Goal: Transaction & Acquisition: Book appointment/travel/reservation

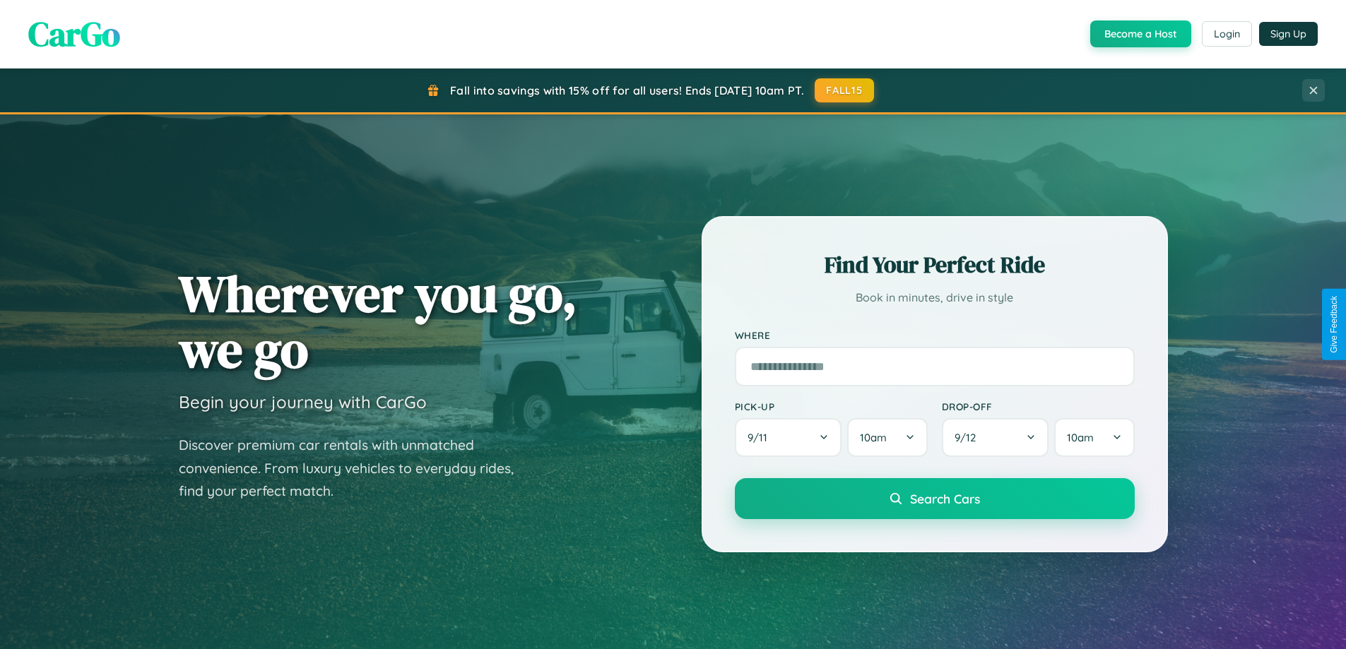
scroll to position [609, 0]
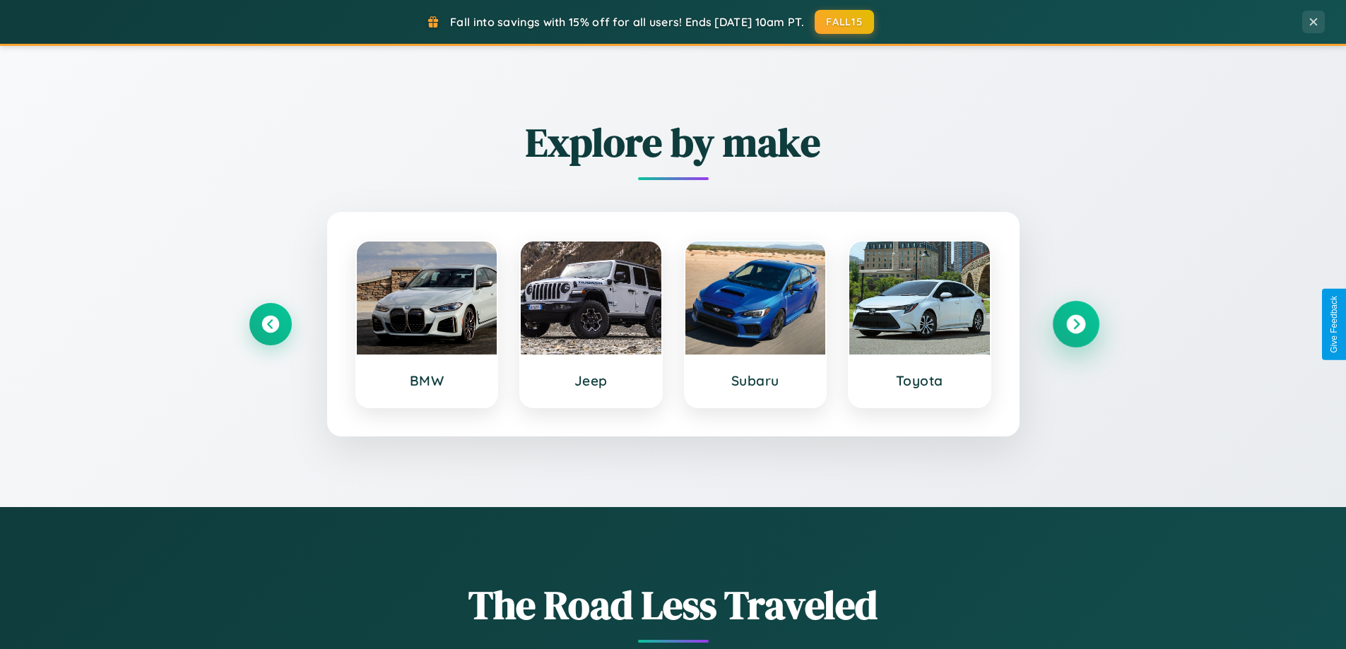
click at [1075, 324] on icon at bounding box center [1075, 324] width 19 height 19
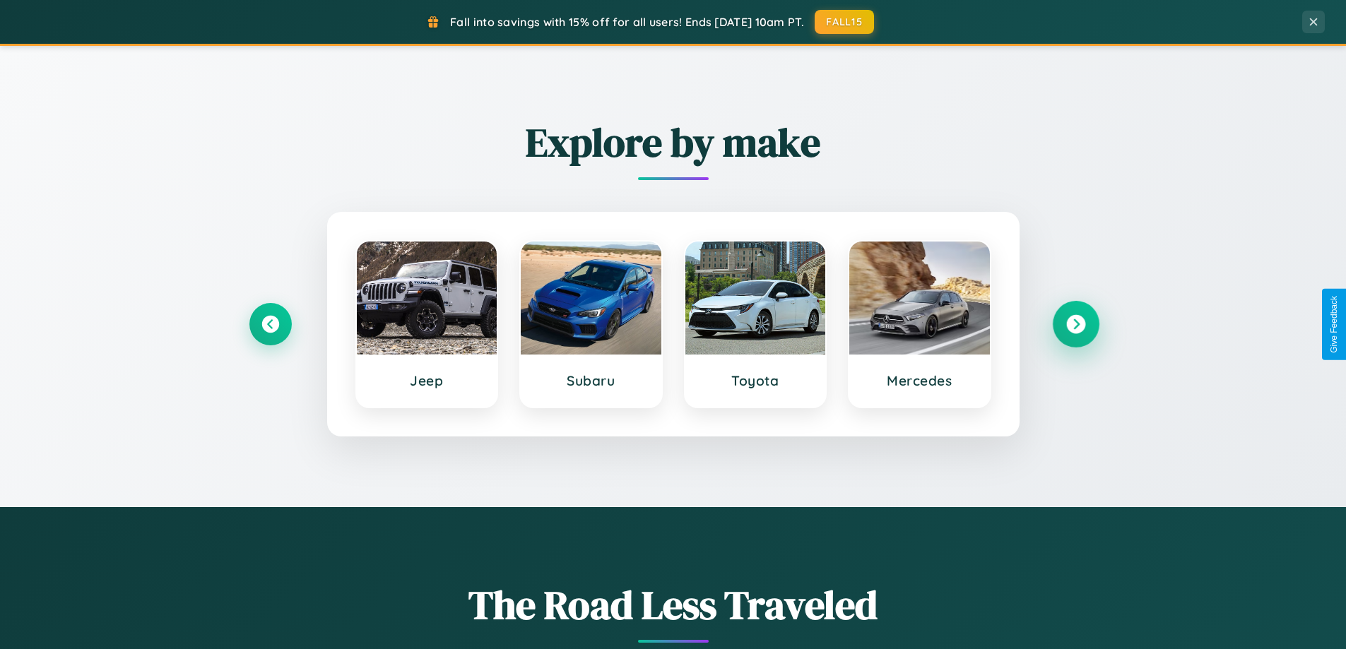
click at [1075, 324] on icon at bounding box center [1075, 324] width 19 height 19
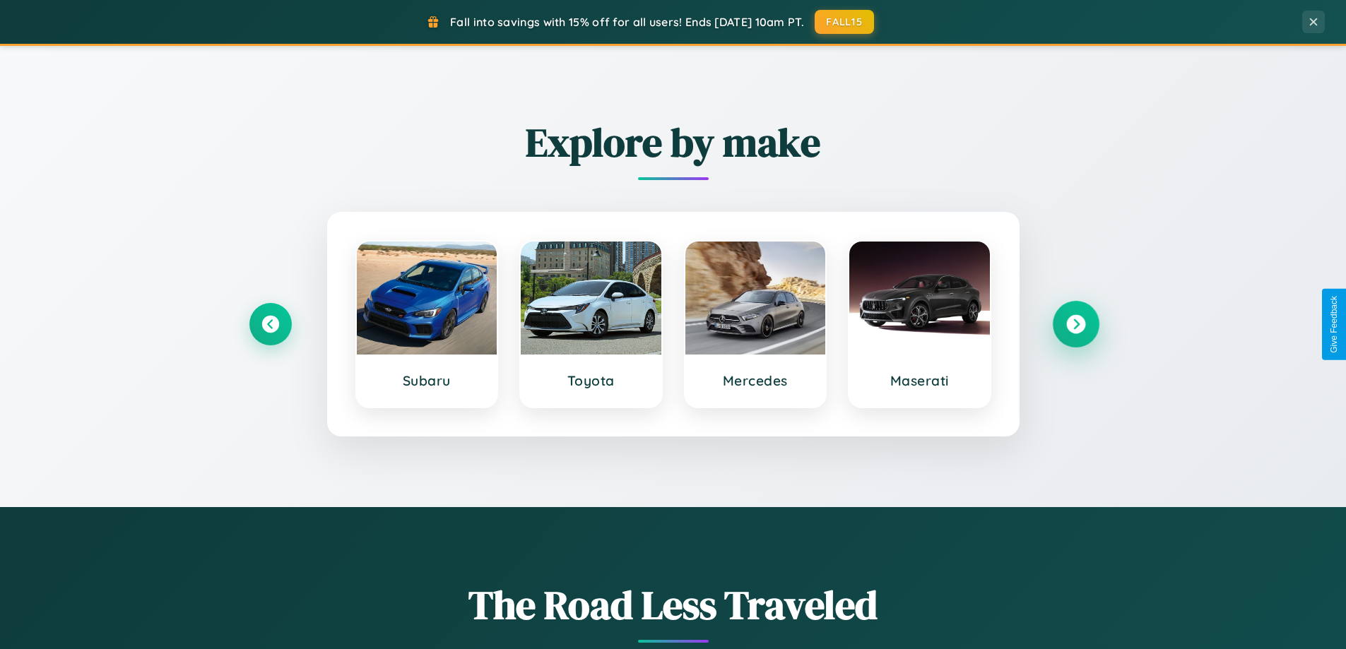
click at [1075, 324] on icon at bounding box center [1075, 324] width 19 height 19
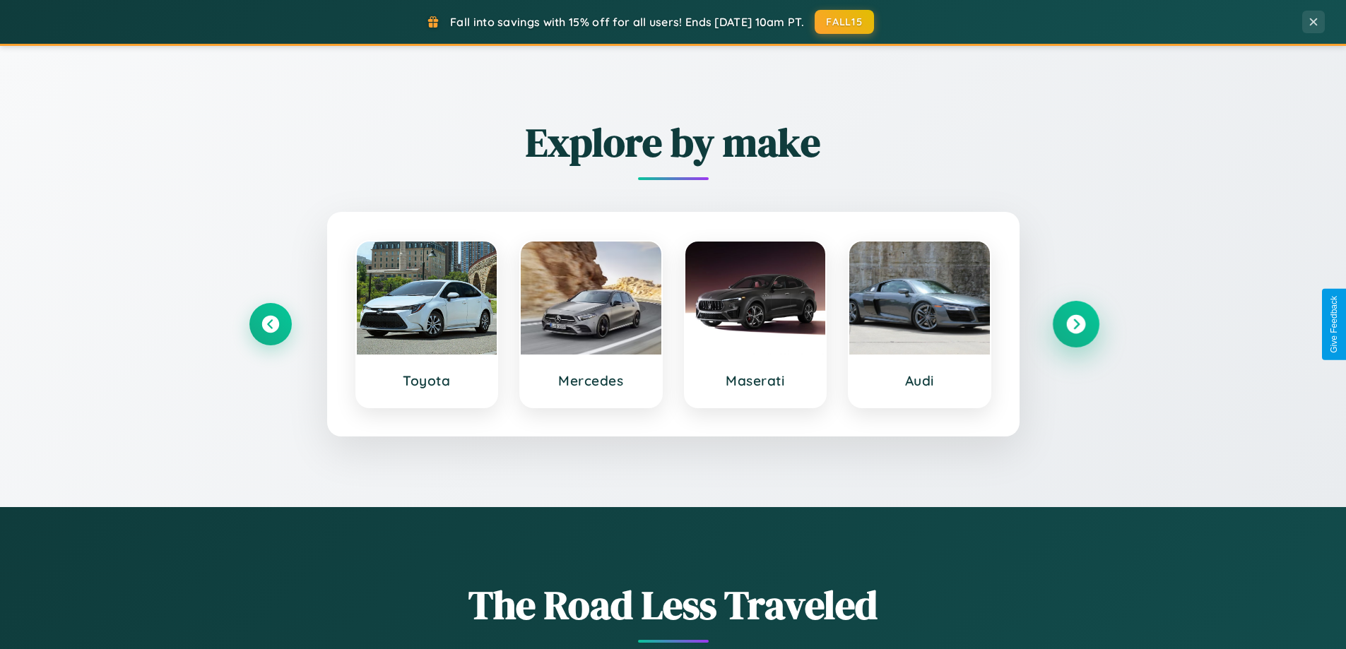
click at [1075, 324] on icon at bounding box center [1075, 324] width 19 height 19
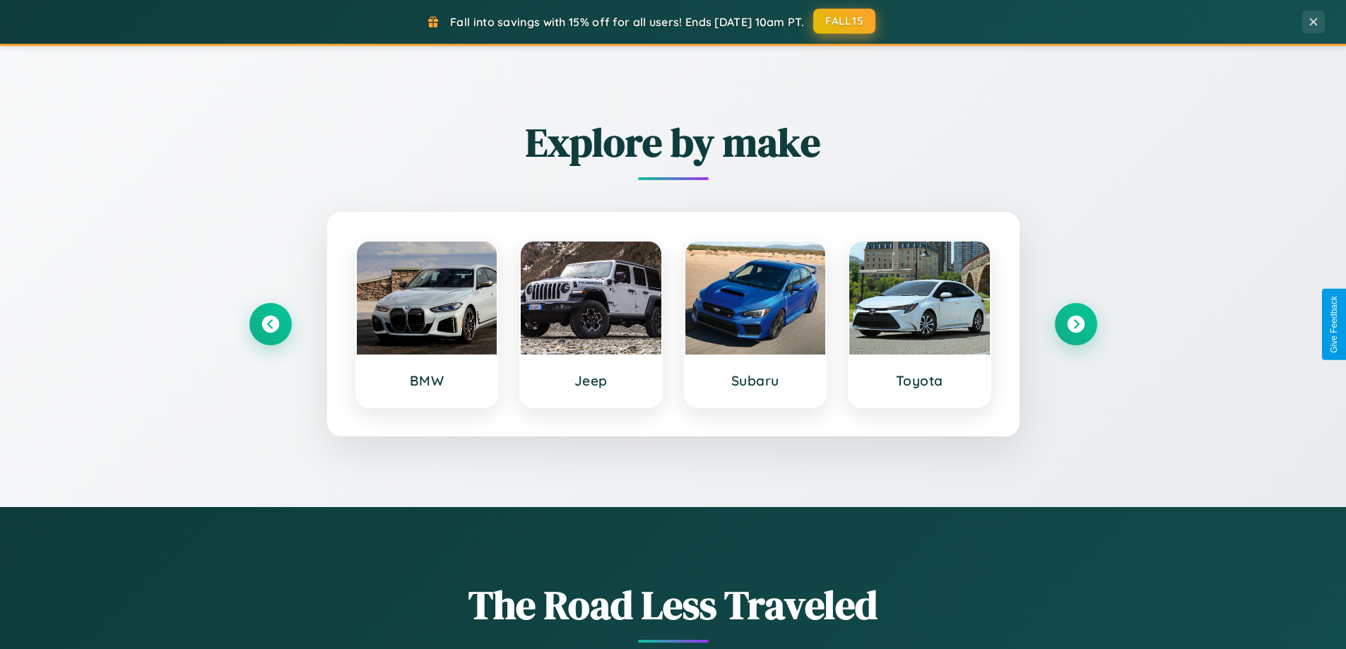
click at [845, 21] on button "FALL15" at bounding box center [844, 20] width 62 height 25
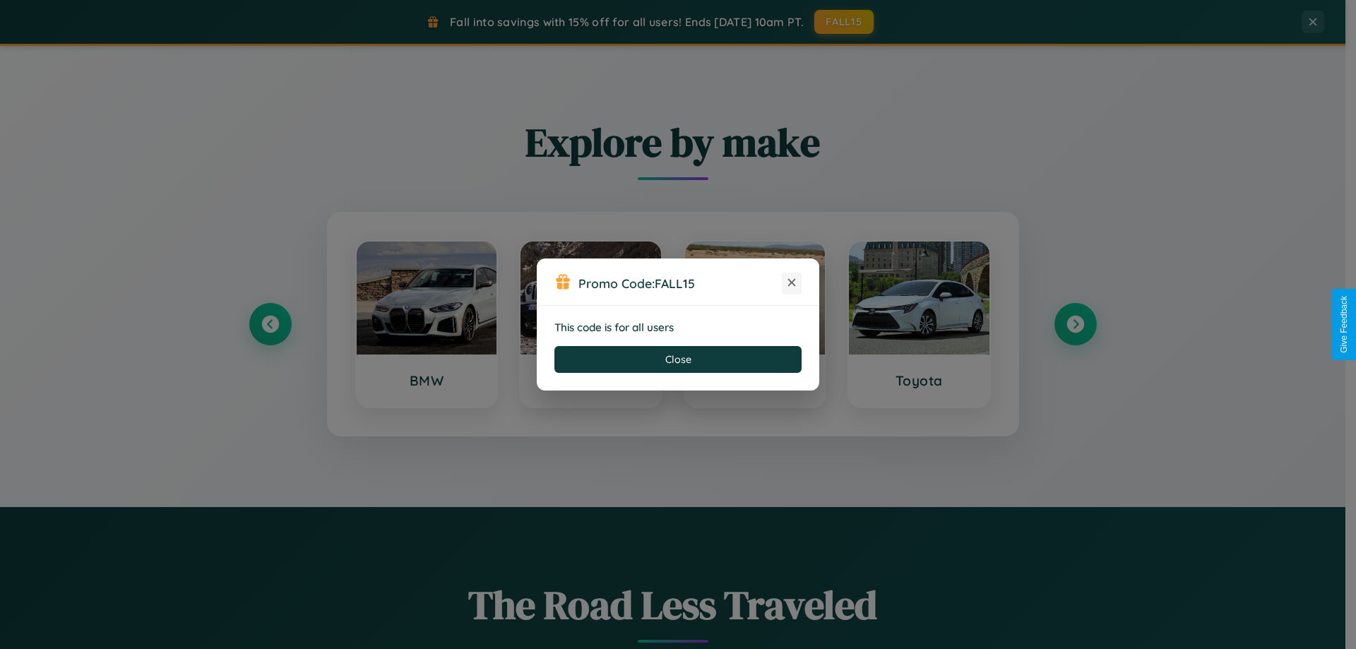
click at [792, 283] on icon at bounding box center [792, 283] width 14 height 14
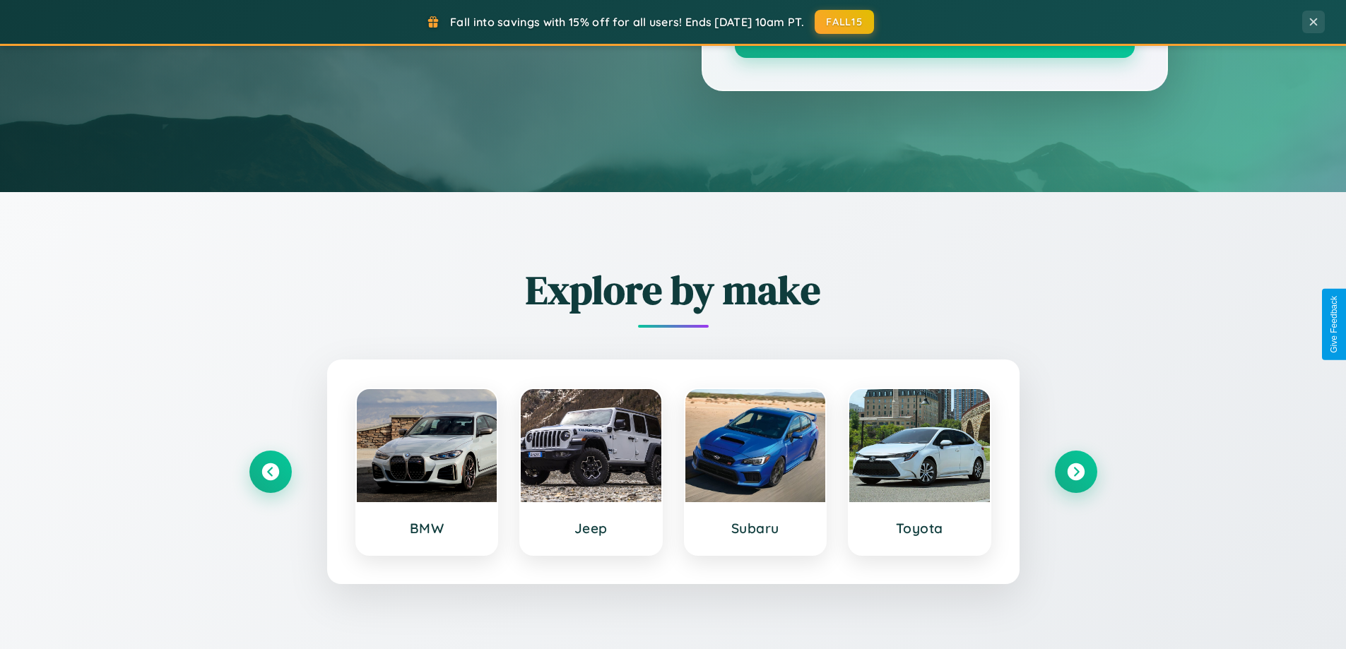
scroll to position [42, 0]
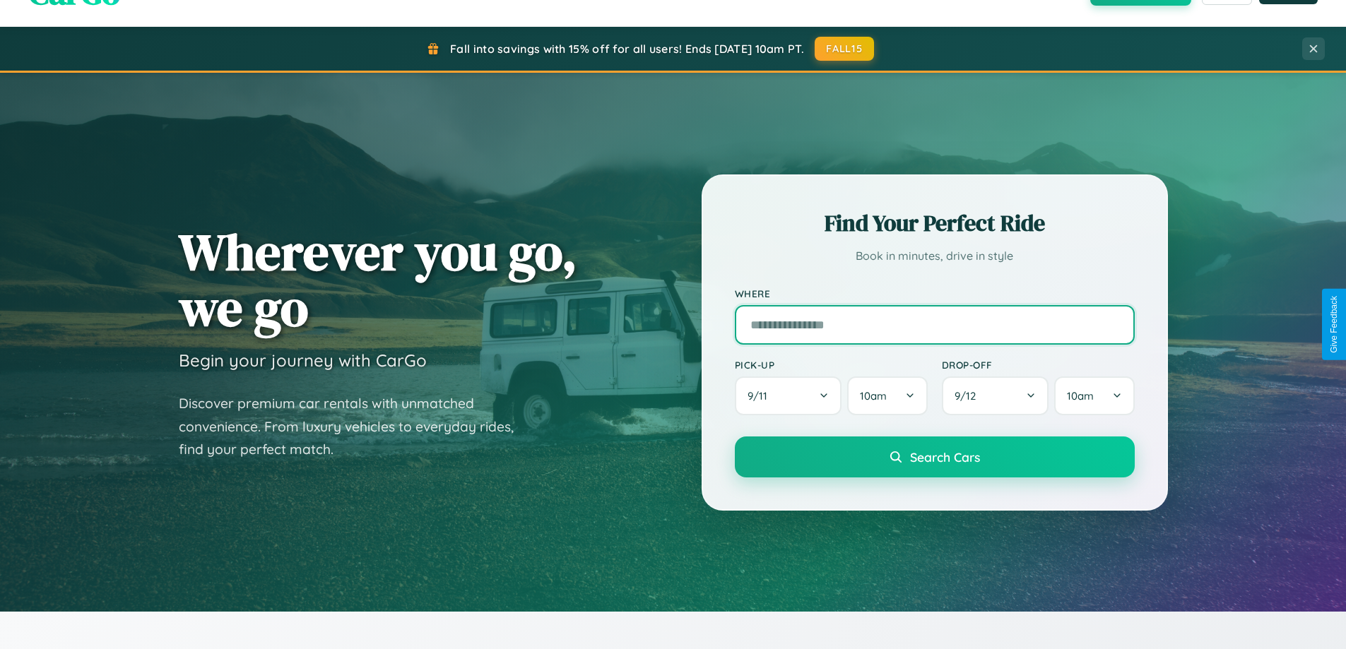
click at [934, 324] on input "text" at bounding box center [935, 325] width 400 height 40
type input "**********"
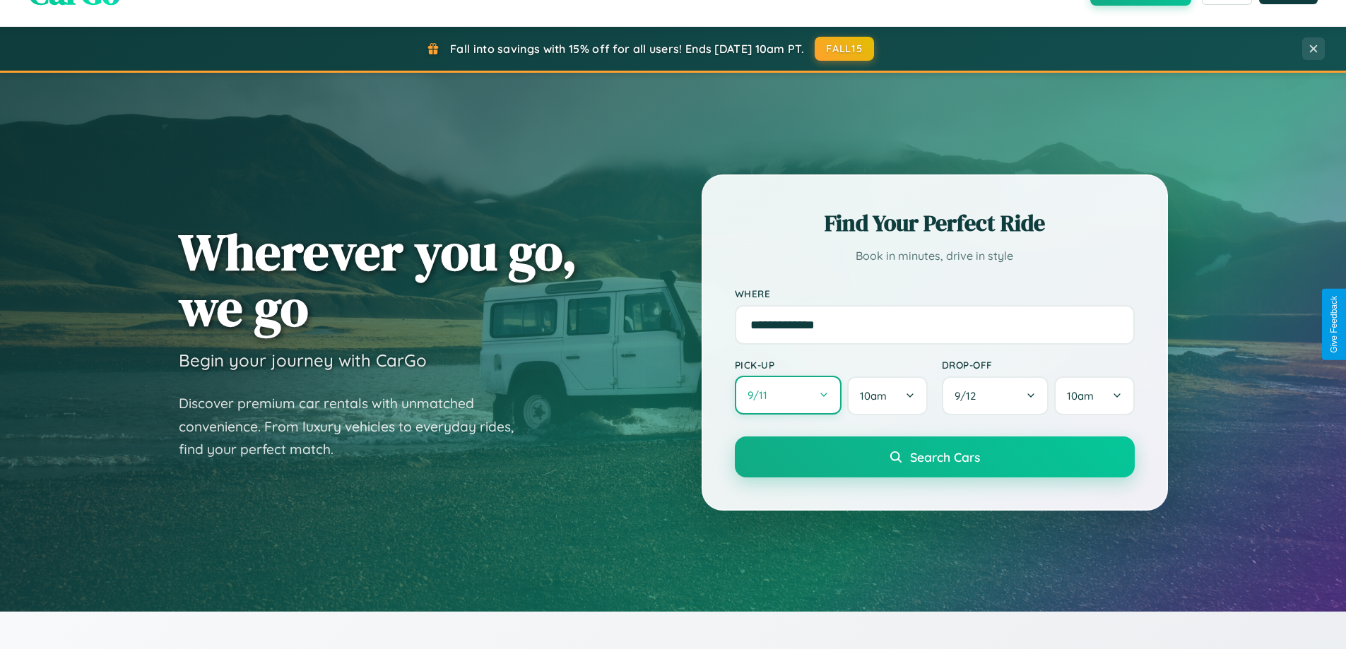
click at [788, 396] on button "9 / 11" at bounding box center [788, 395] width 107 height 39
select select "*"
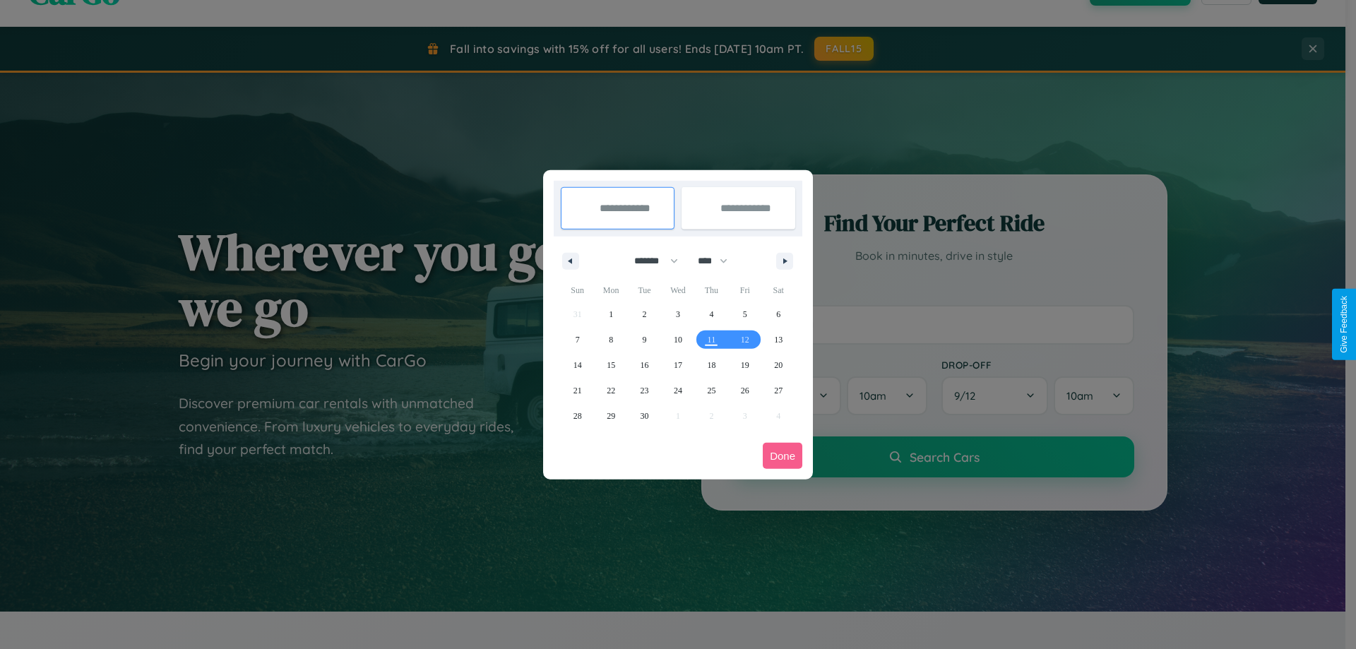
drag, startPoint x: 650, startPoint y: 261, endPoint x: 678, endPoint y: 283, distance: 36.2
click at [650, 261] on select "******* ******** ***** ***** *** **** **** ****** ********* ******* ******** **…" at bounding box center [654, 260] width 60 height 23
drag, startPoint x: 719, startPoint y: 261, endPoint x: 678, endPoint y: 283, distance: 46.8
click at [719, 261] on select "**** **** **** **** **** **** **** **** **** **** **** **** **** **** **** ****…" at bounding box center [712, 260] width 42 height 23
select select "****"
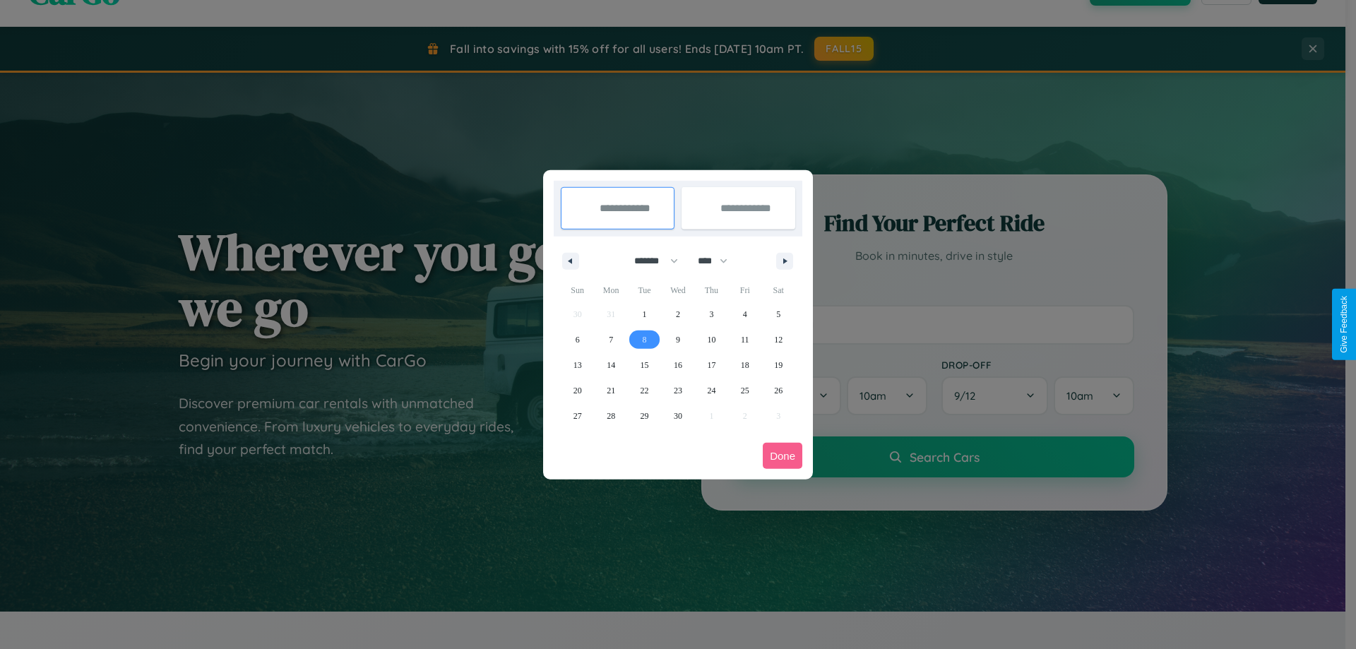
click at [644, 339] on span "8" at bounding box center [645, 339] width 4 height 25
type input "**********"
click at [677, 339] on span "9" at bounding box center [678, 339] width 4 height 25
type input "**********"
click at [783, 456] on button "Done" at bounding box center [783, 456] width 40 height 26
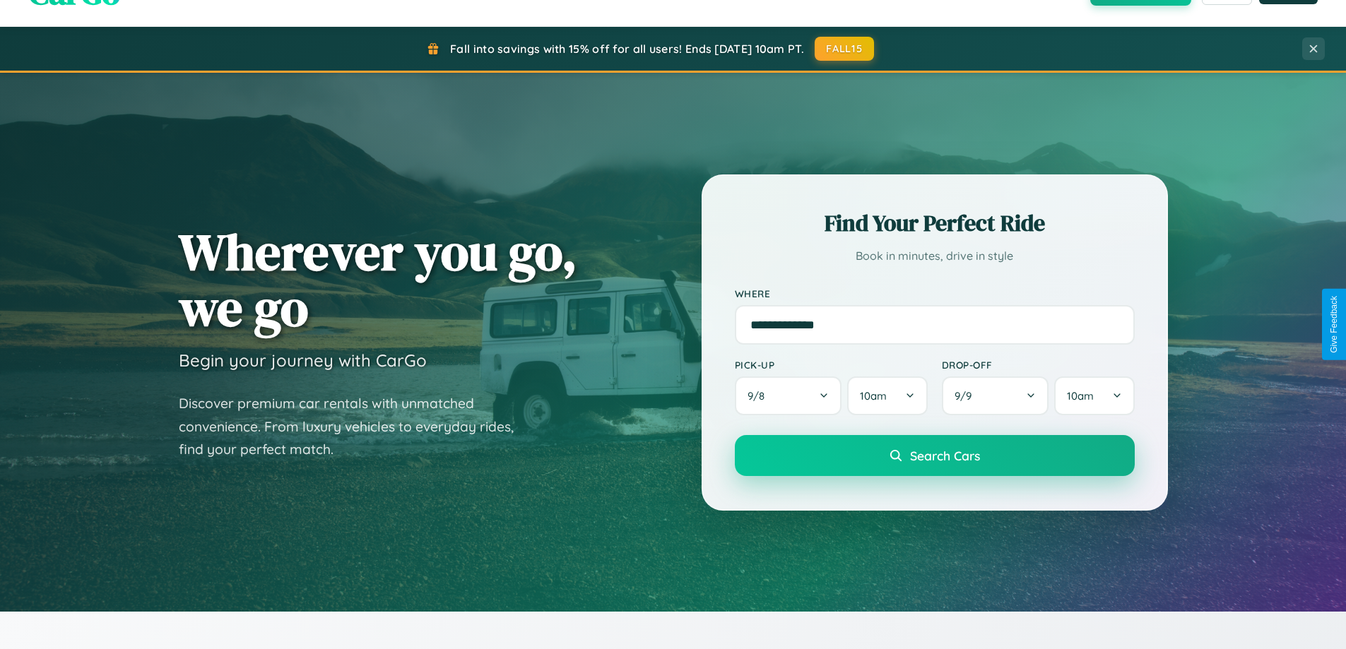
click at [934, 456] on span "Search Cars" at bounding box center [945, 456] width 70 height 16
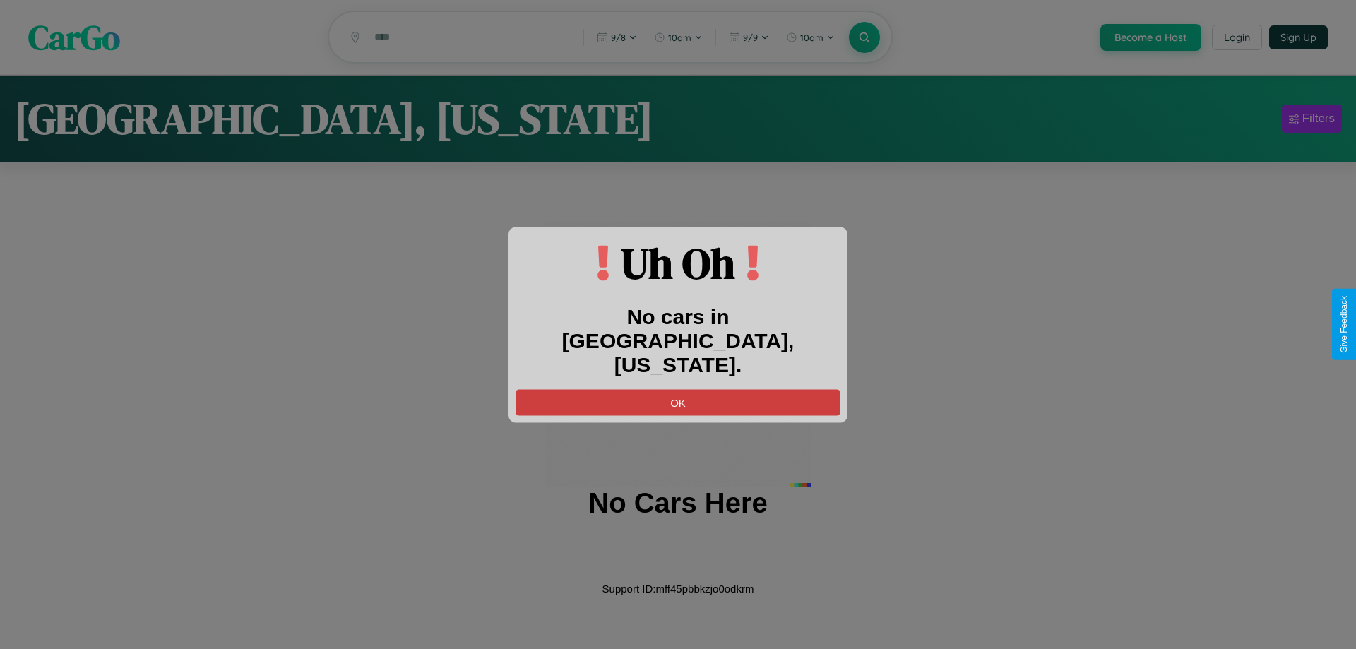
click at [678, 389] on button "OK" at bounding box center [678, 402] width 325 height 26
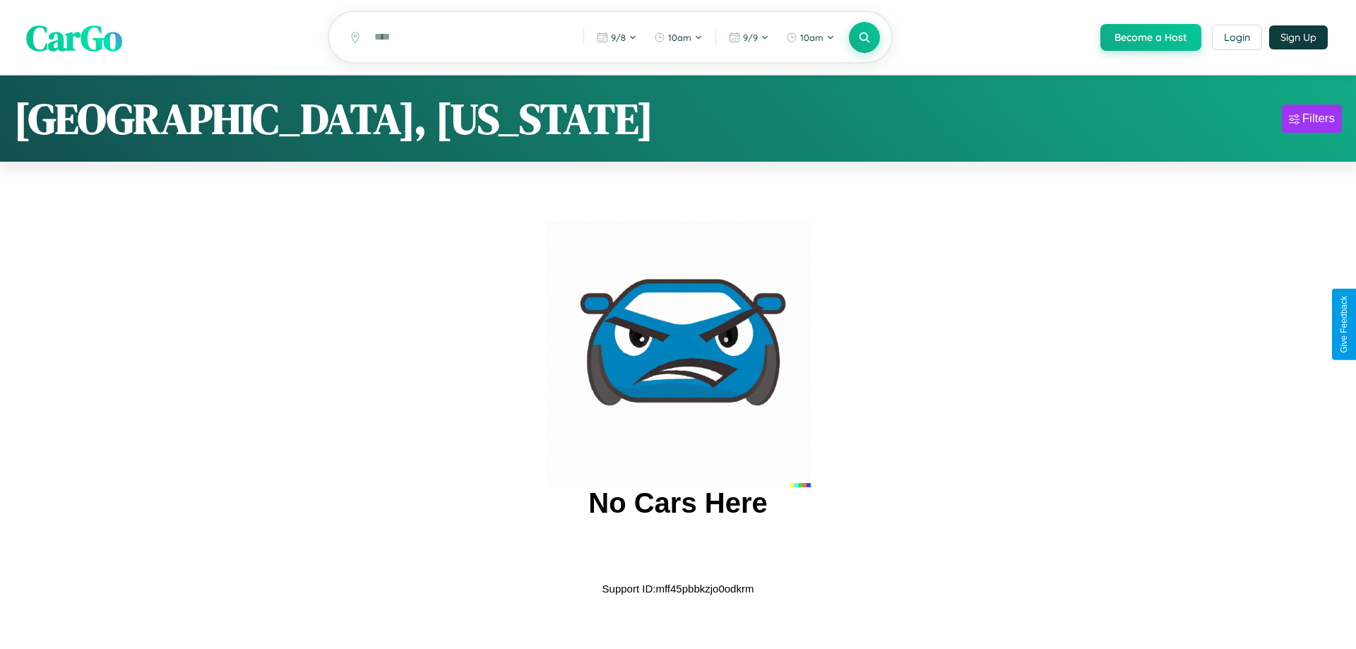
click at [74, 38] on span "CarGo" at bounding box center [74, 37] width 96 height 49
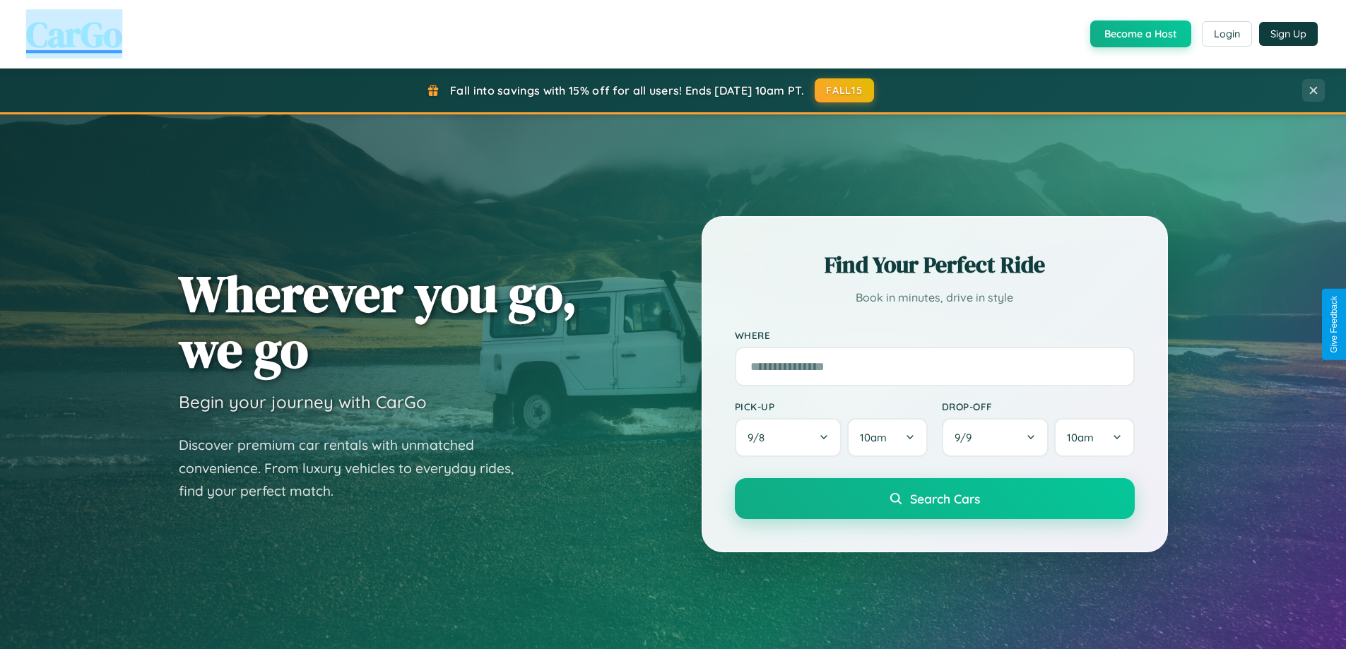
scroll to position [609, 0]
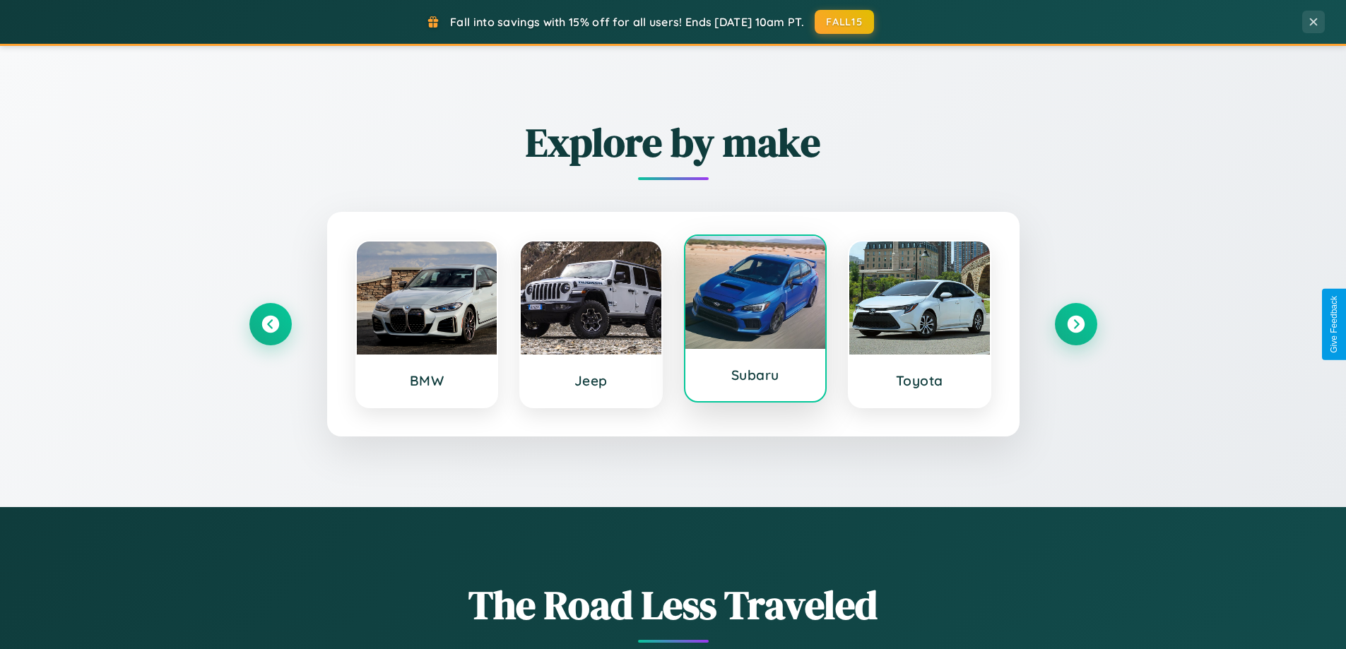
click at [754, 323] on div at bounding box center [755, 292] width 141 height 113
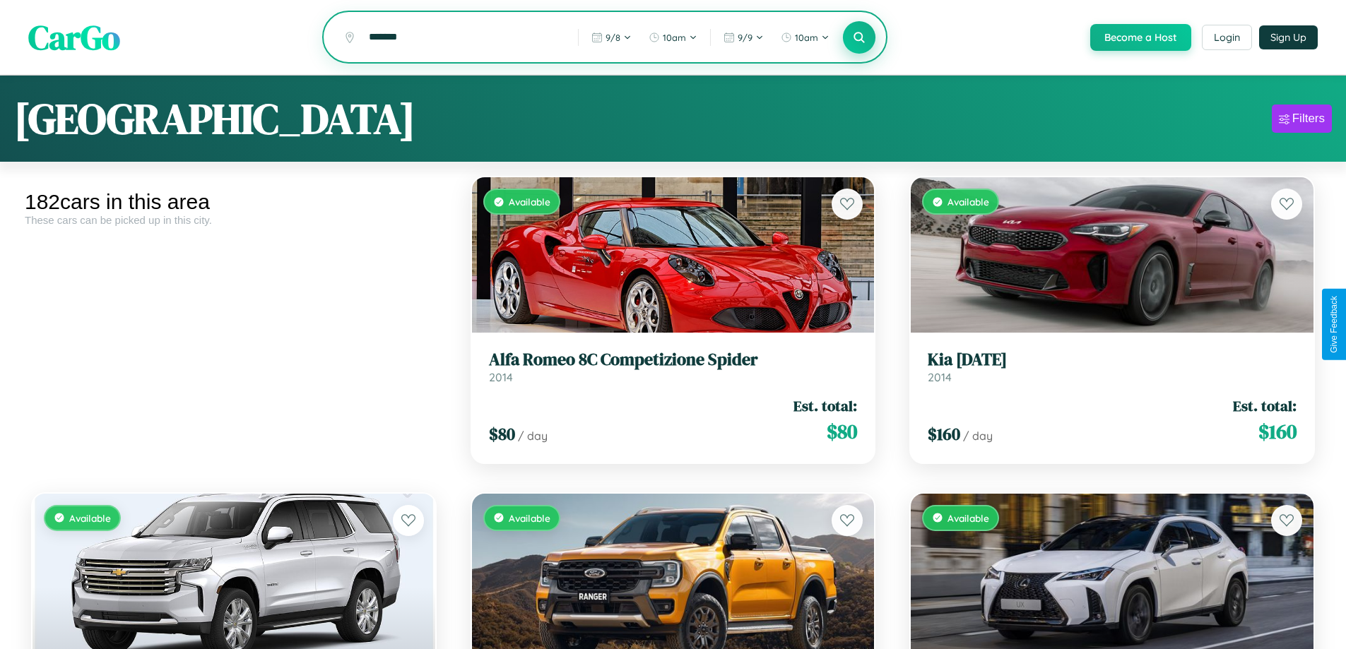
click at [858, 38] on icon at bounding box center [859, 36] width 13 height 13
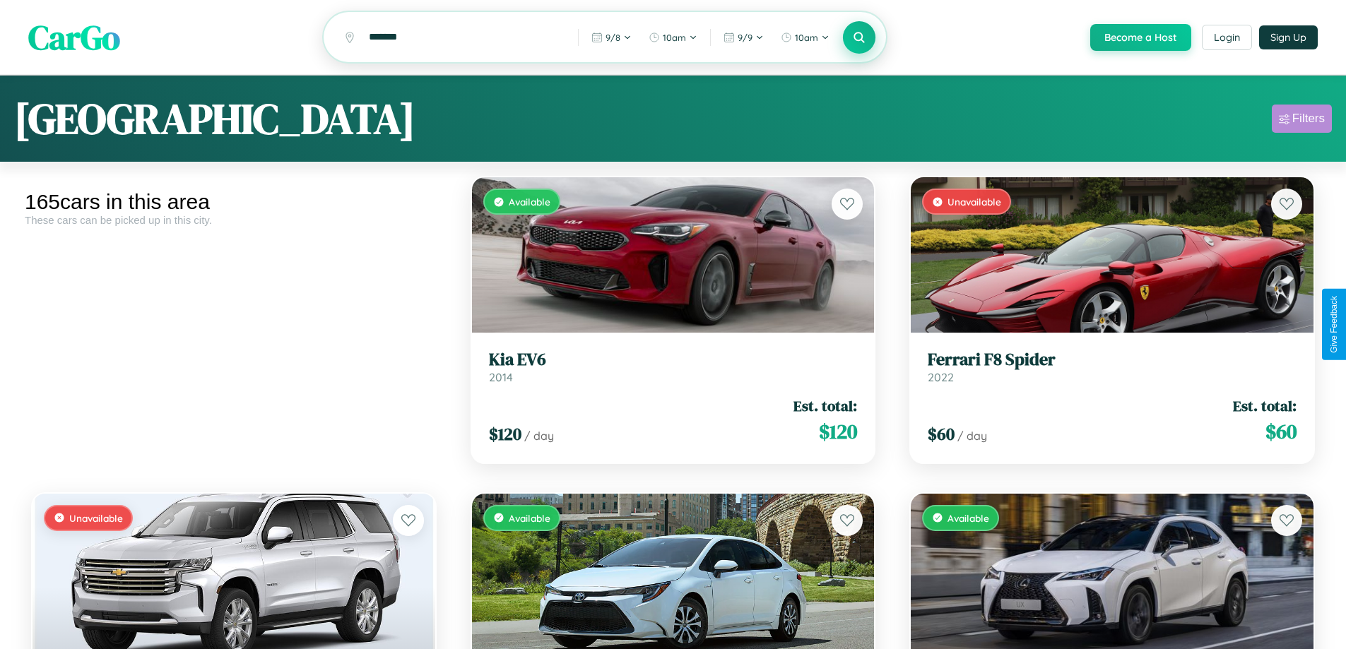
click at [1301, 121] on div "Filters" at bounding box center [1308, 119] width 32 height 14
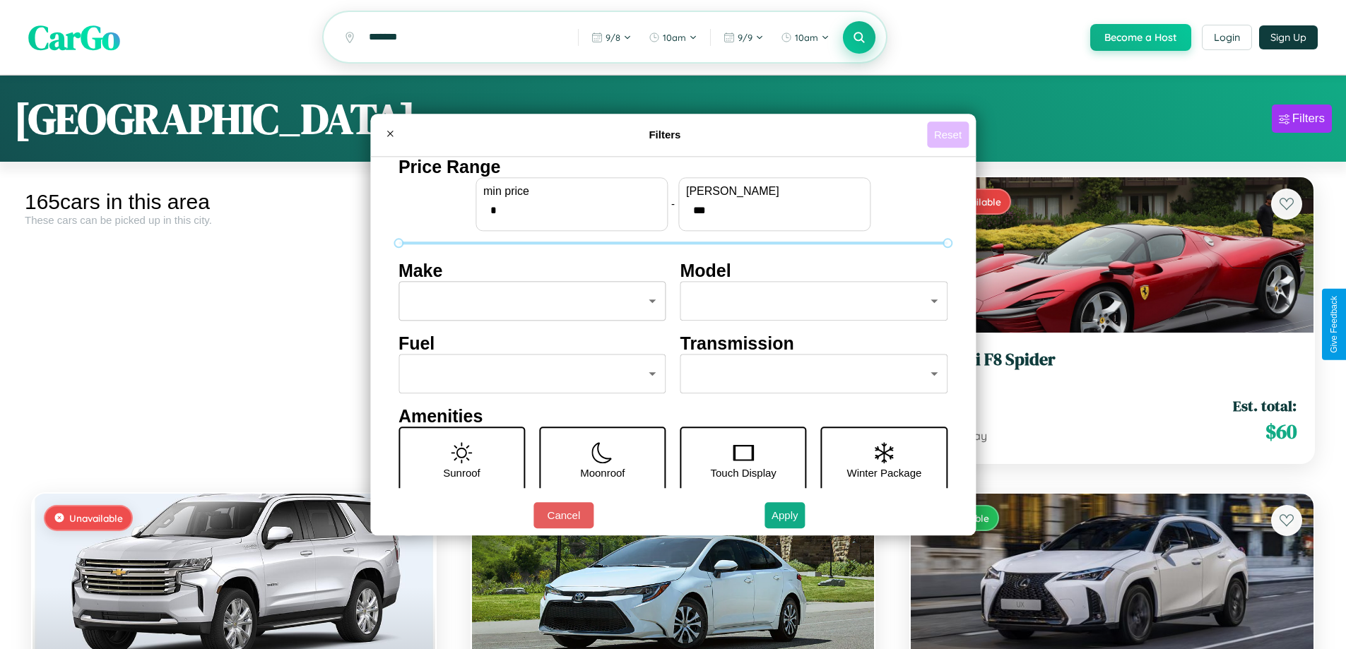
click at [949, 134] on button "Reset" at bounding box center [948, 135] width 42 height 26
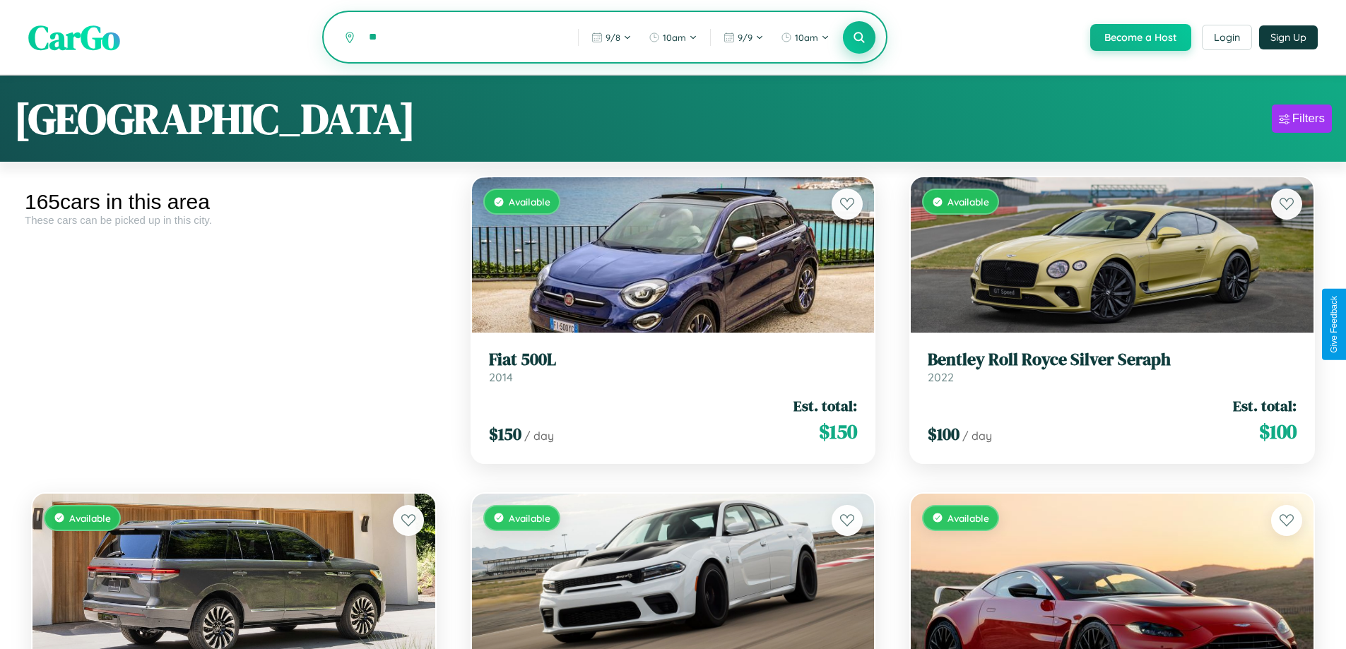
type input "*"
type input "*******"
click at [858, 38] on icon at bounding box center [859, 36] width 13 height 13
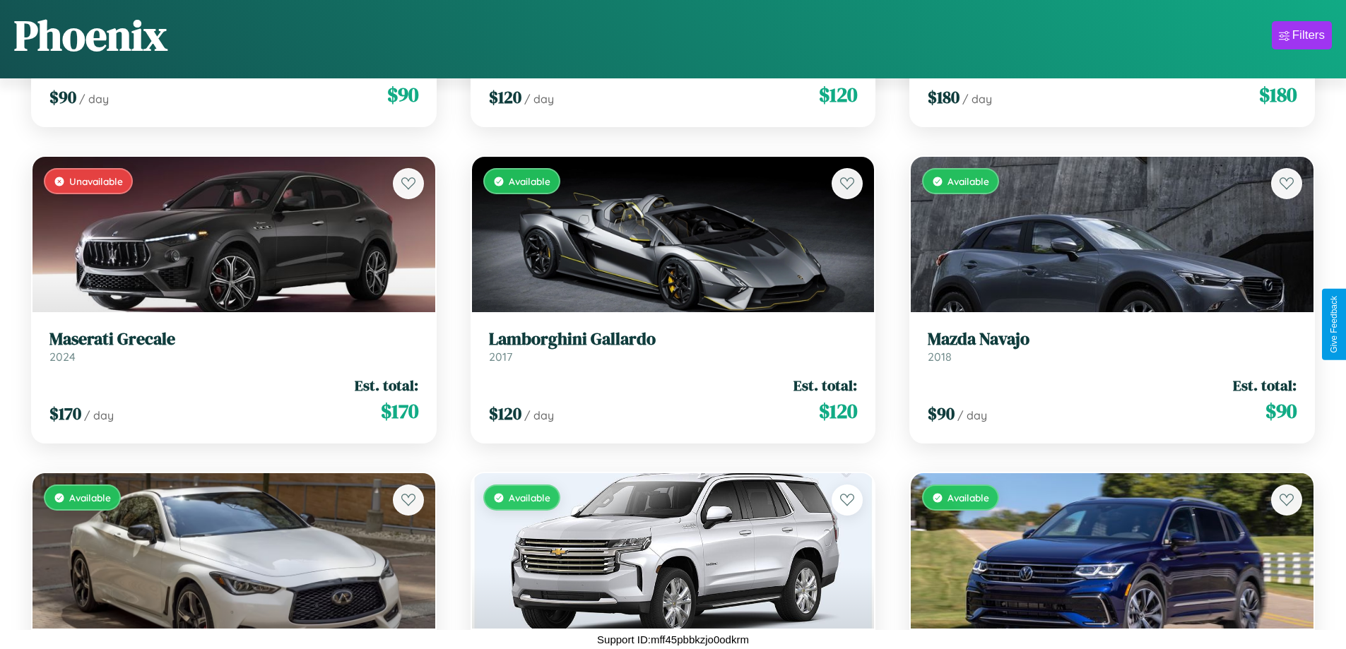
scroll to position [14117, 0]
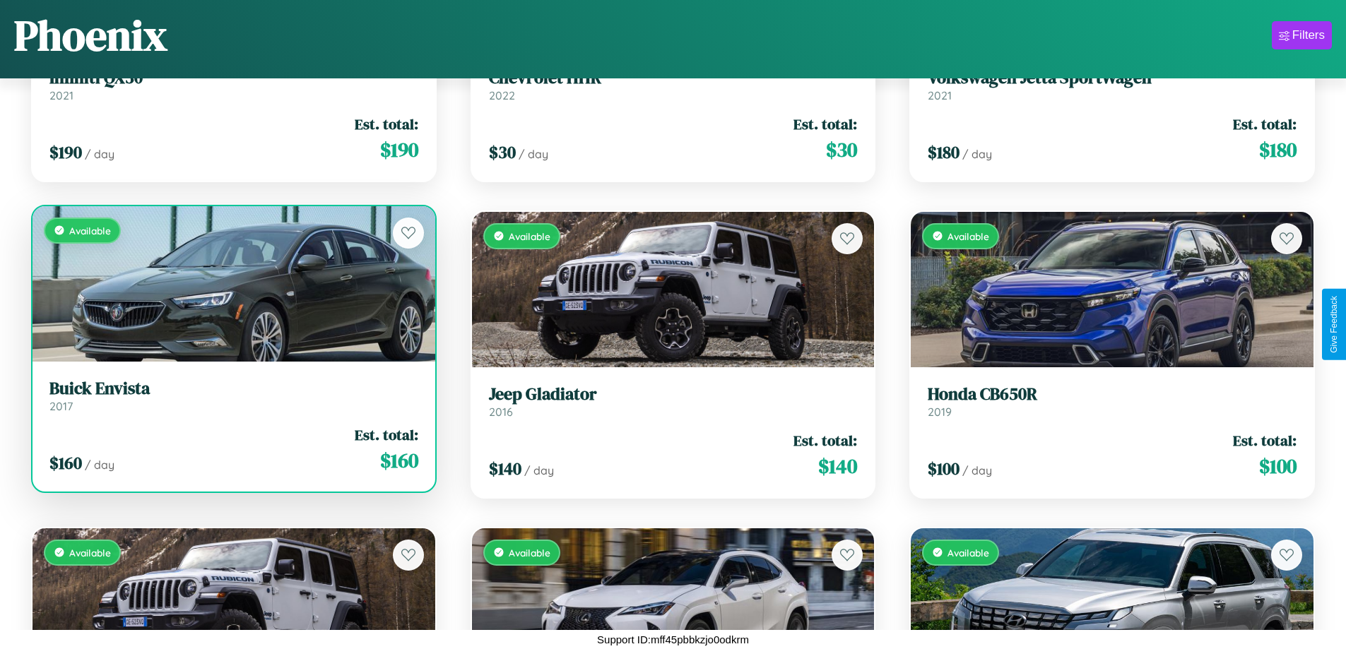
click at [232, 396] on h3 "Buick Envista" at bounding box center [233, 389] width 369 height 20
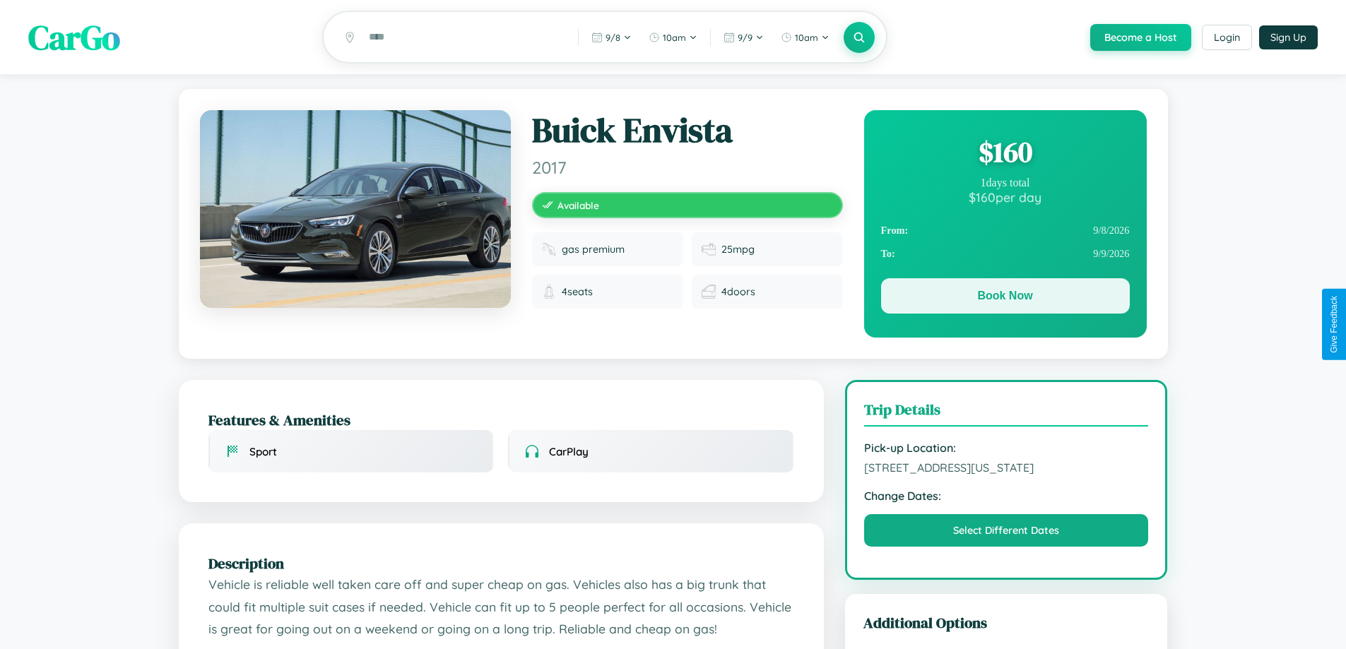
click at [1005, 299] on button "Book Now" at bounding box center [1005, 295] width 249 height 35
